Goal: Find specific page/section: Find specific page/section

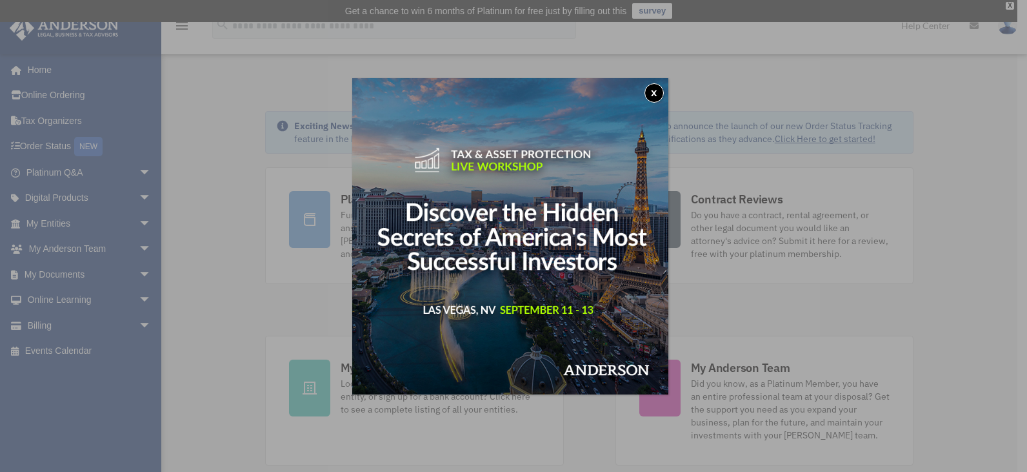
click at [54, 219] on div "x" at bounding box center [513, 236] width 1027 height 472
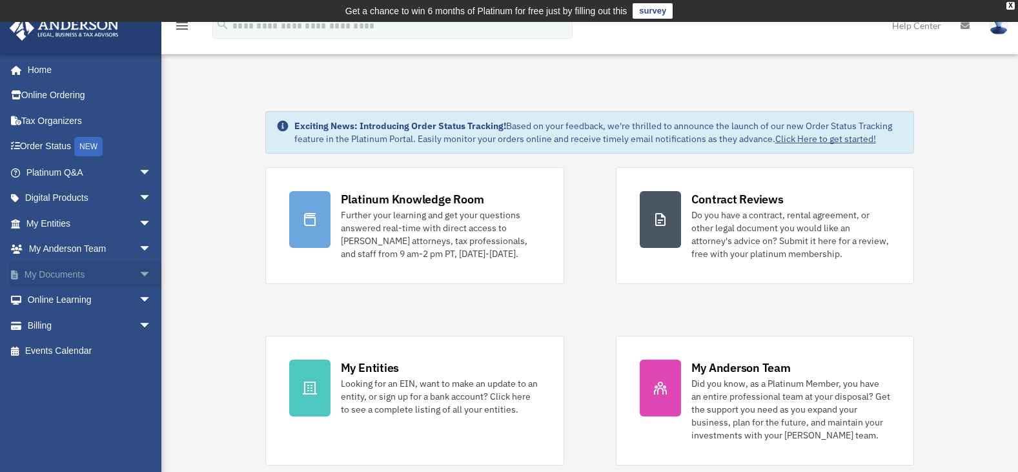
click at [139, 271] on span "arrow_drop_down" at bounding box center [152, 274] width 26 height 26
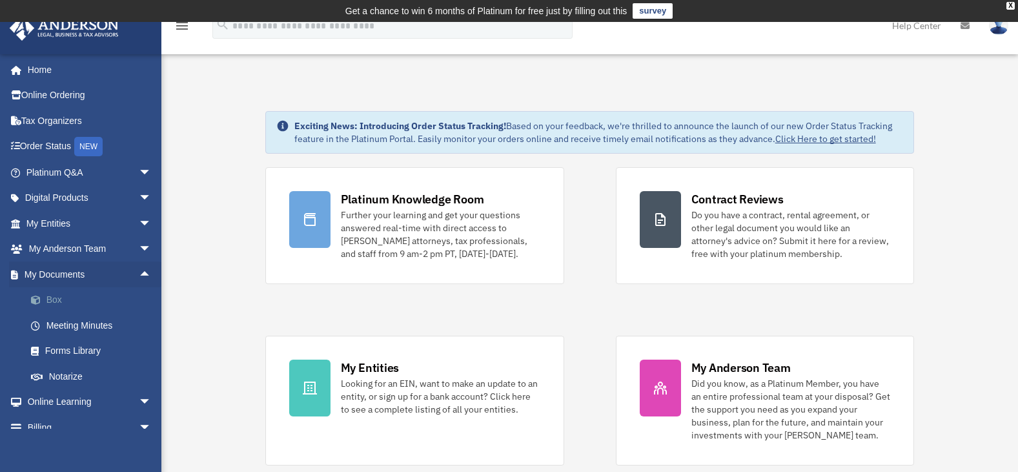
click at [54, 294] on link "Box" at bounding box center [94, 300] width 153 height 26
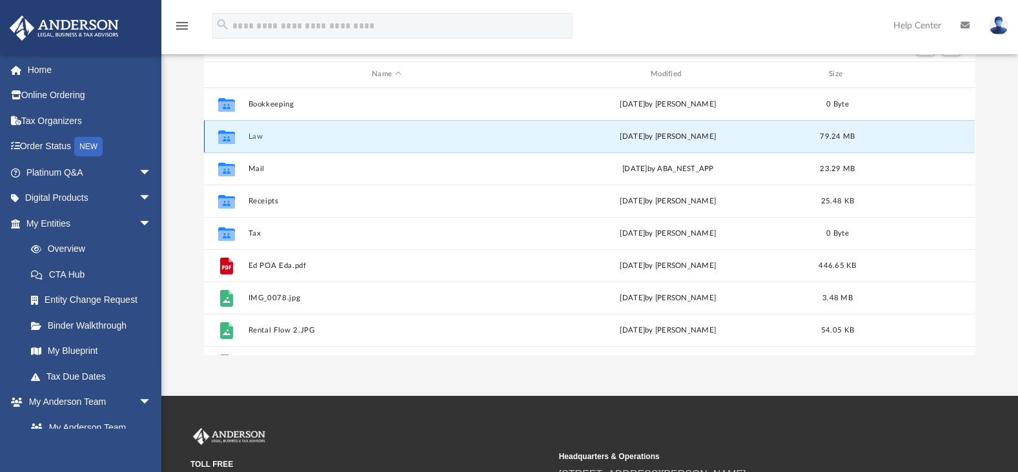
click at [256, 134] on button "Law" at bounding box center [386, 136] width 276 height 8
